Goal: Task Accomplishment & Management: Use online tool/utility

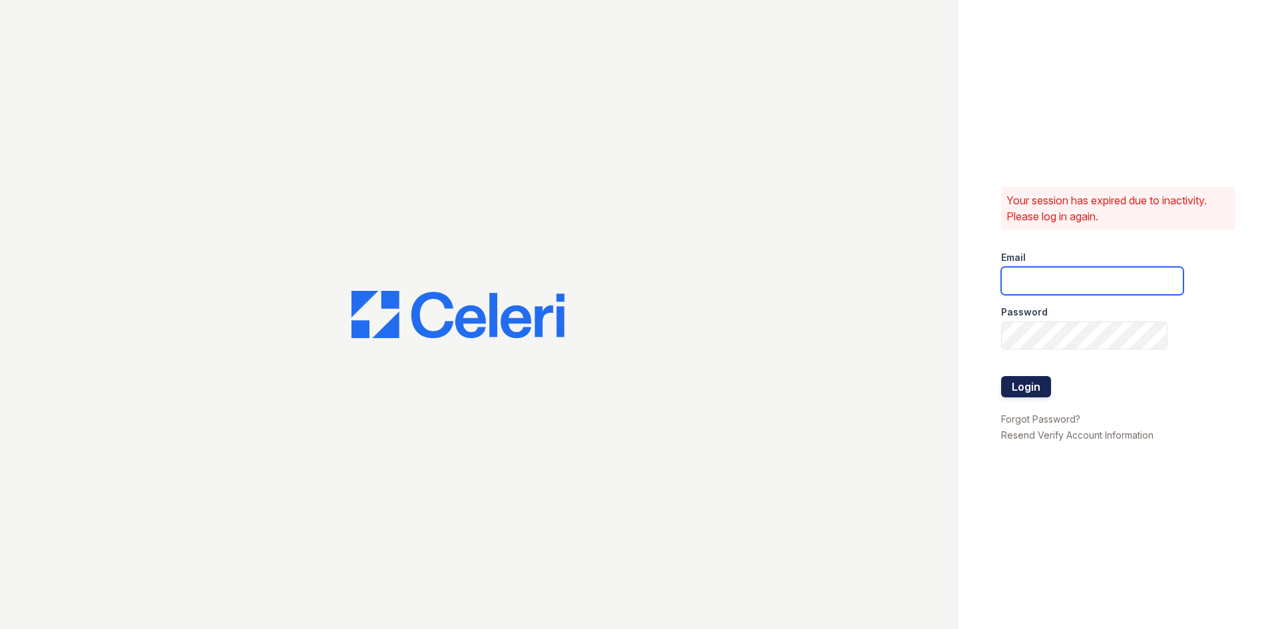
type input "thornbury.am@cafmanagement.com"
click at [1019, 392] on button "Login" at bounding box center [1026, 386] width 50 height 21
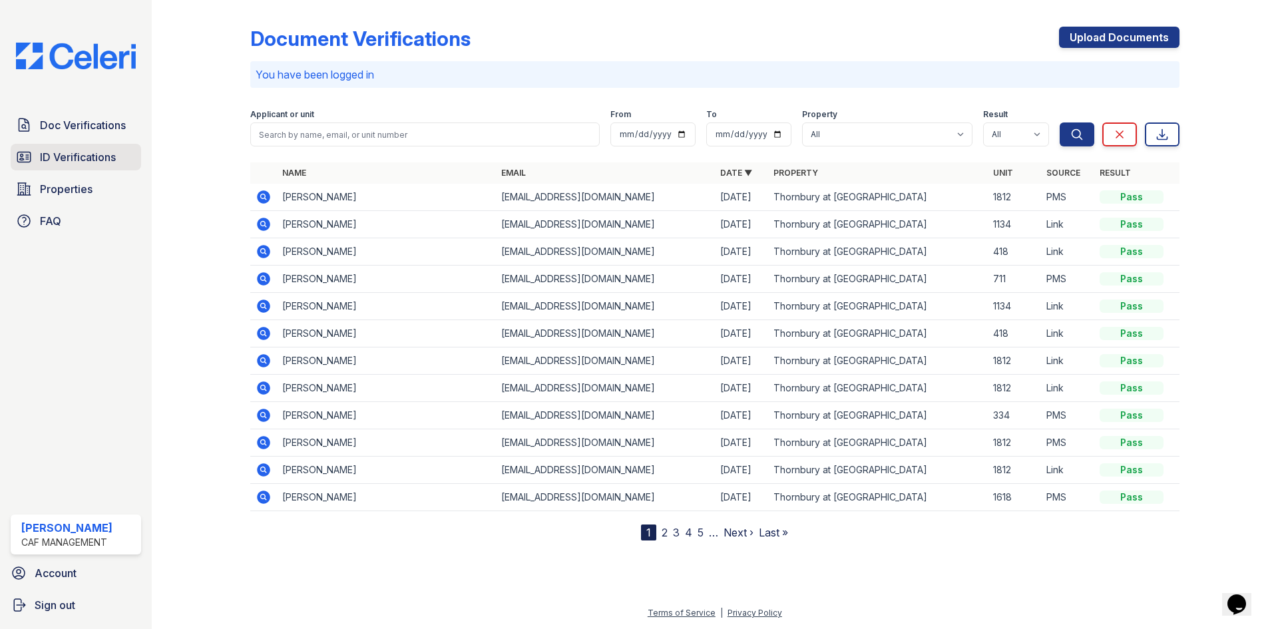
click at [101, 165] on span "ID Verifications" at bounding box center [78, 157] width 76 height 16
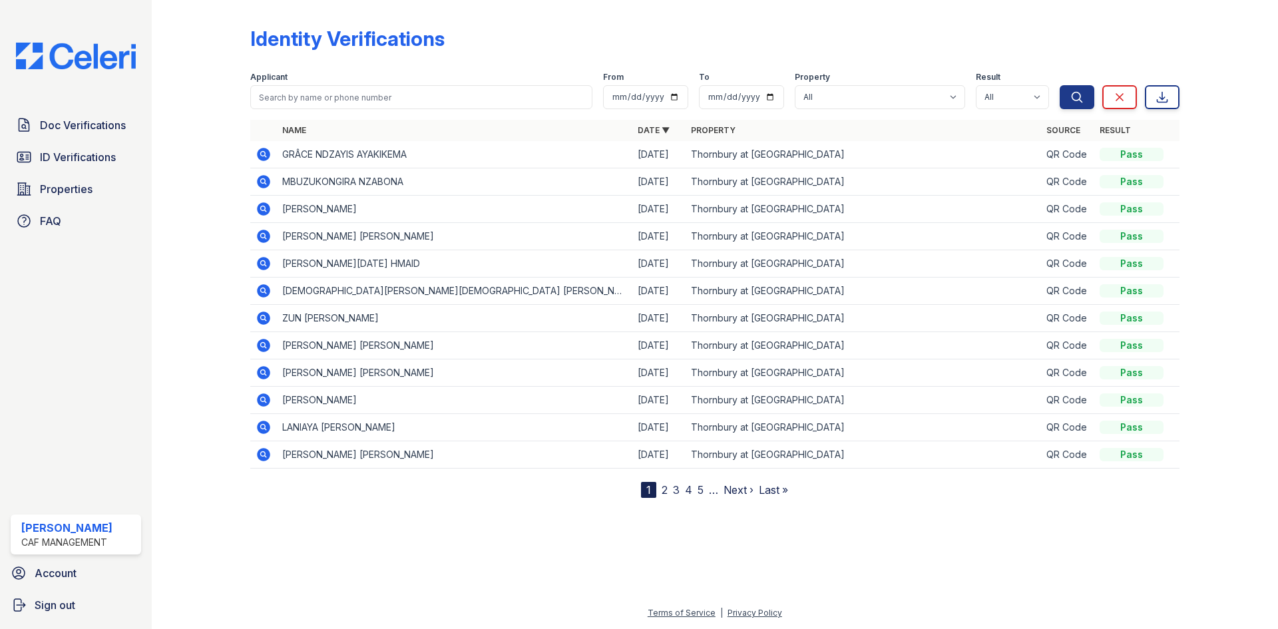
click at [101, 165] on span "ID Verifications" at bounding box center [78, 157] width 76 height 16
click at [65, 156] on span "ID Verifications" at bounding box center [78, 157] width 76 height 16
